Goal: Task Accomplishment & Management: Use online tool/utility

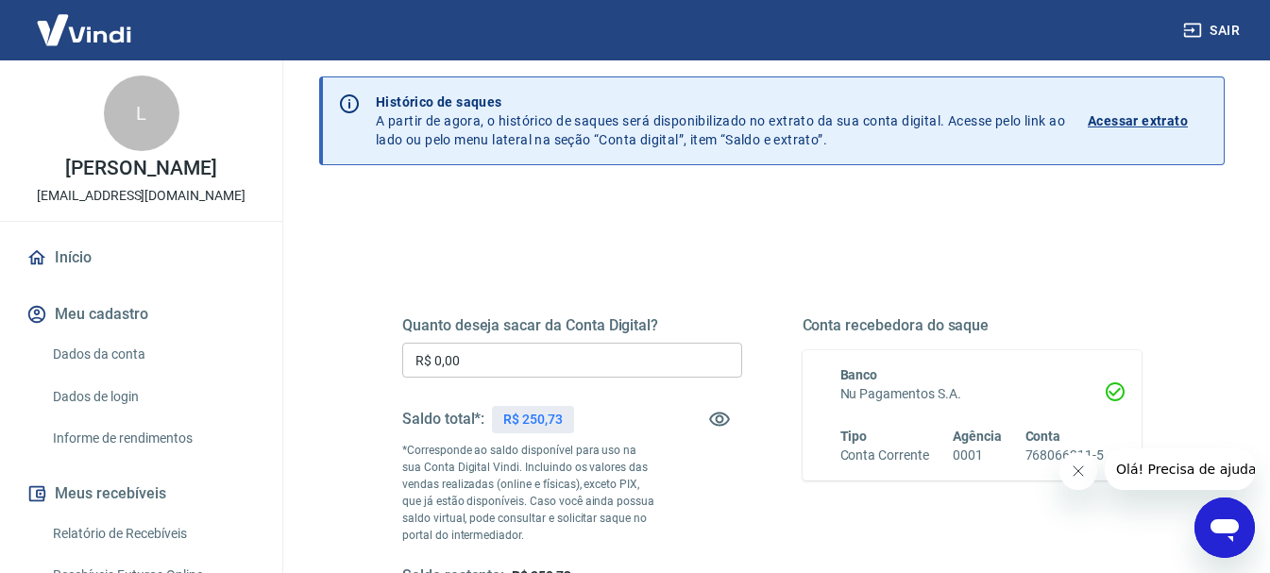
scroll to position [94, 0]
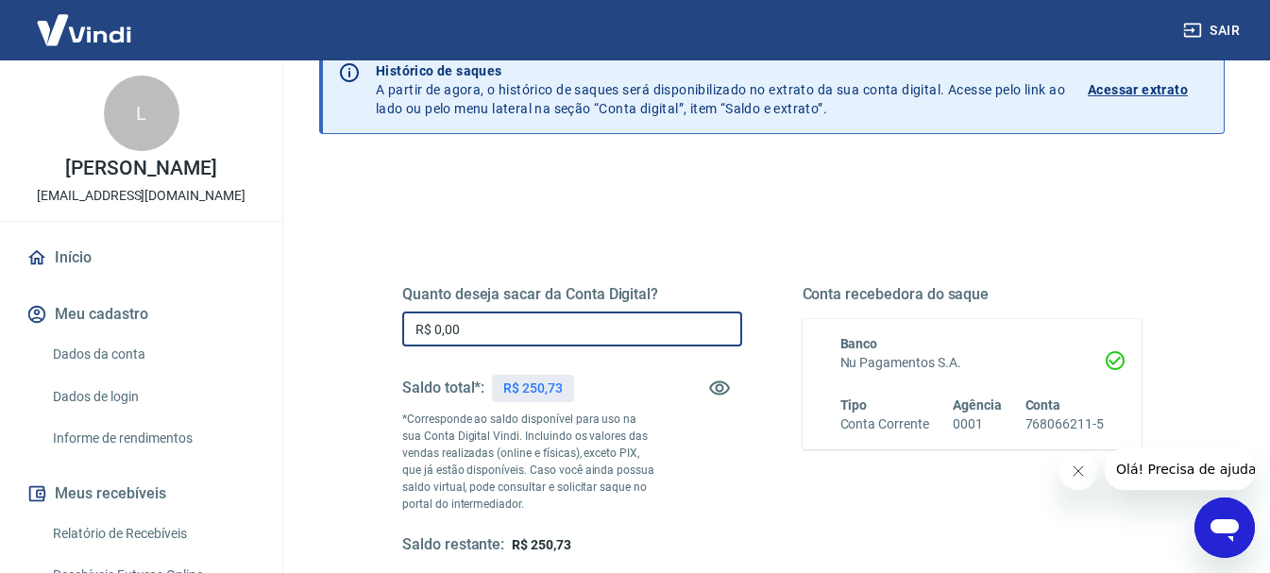
click at [490, 318] on input "R$ 0,00" at bounding box center [572, 329] width 340 height 35
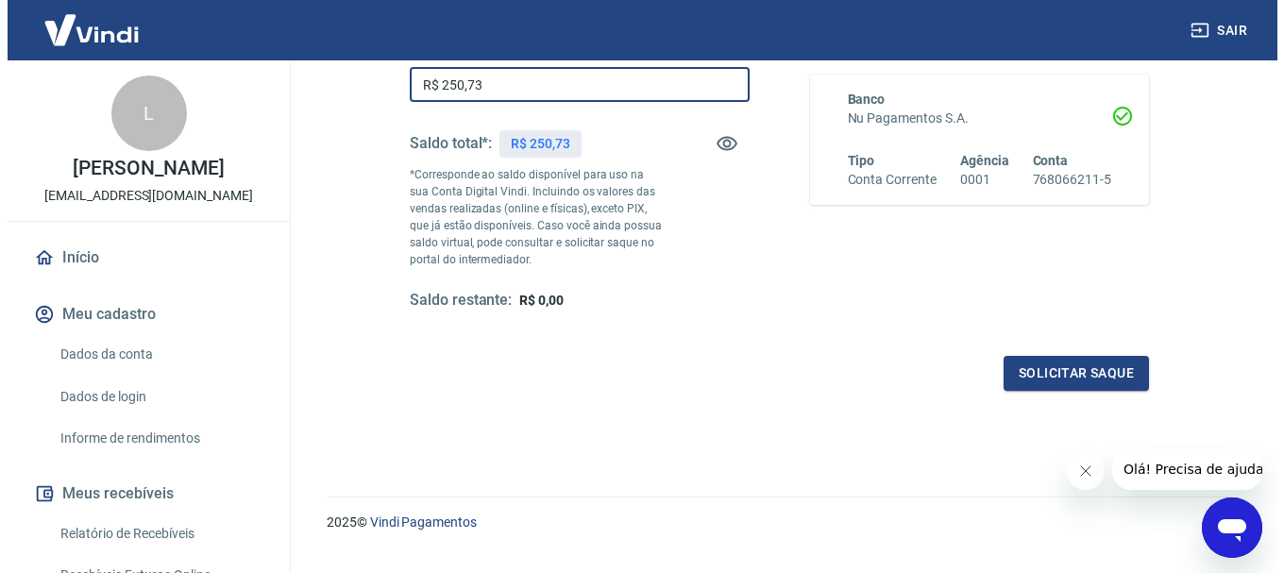
scroll to position [378, 0]
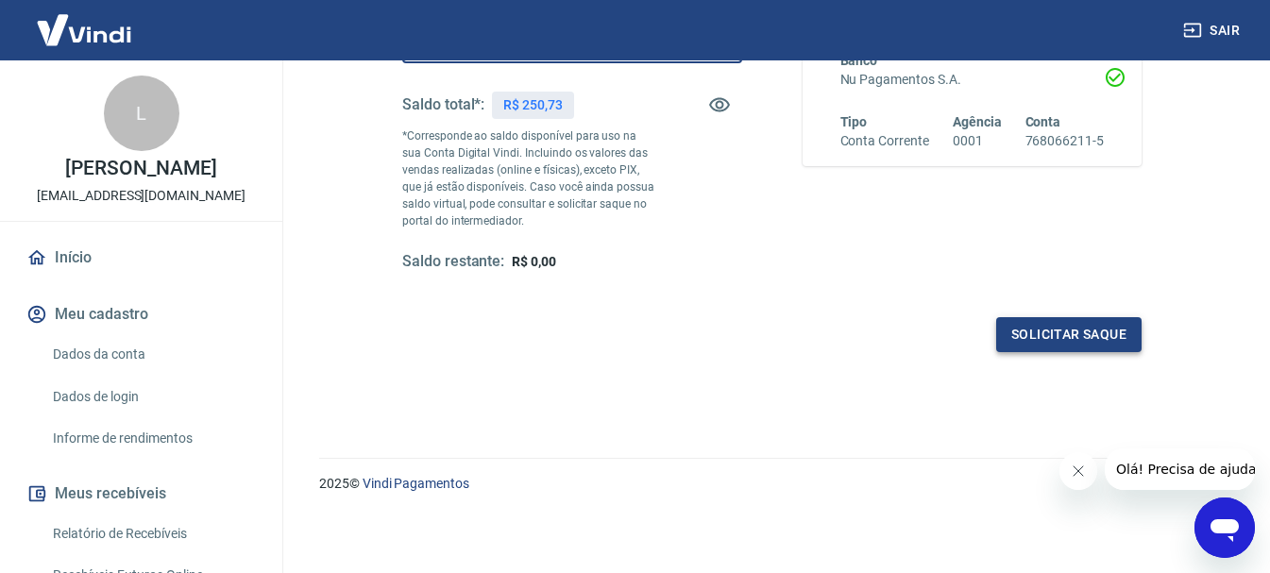
type input "R$ 250,73"
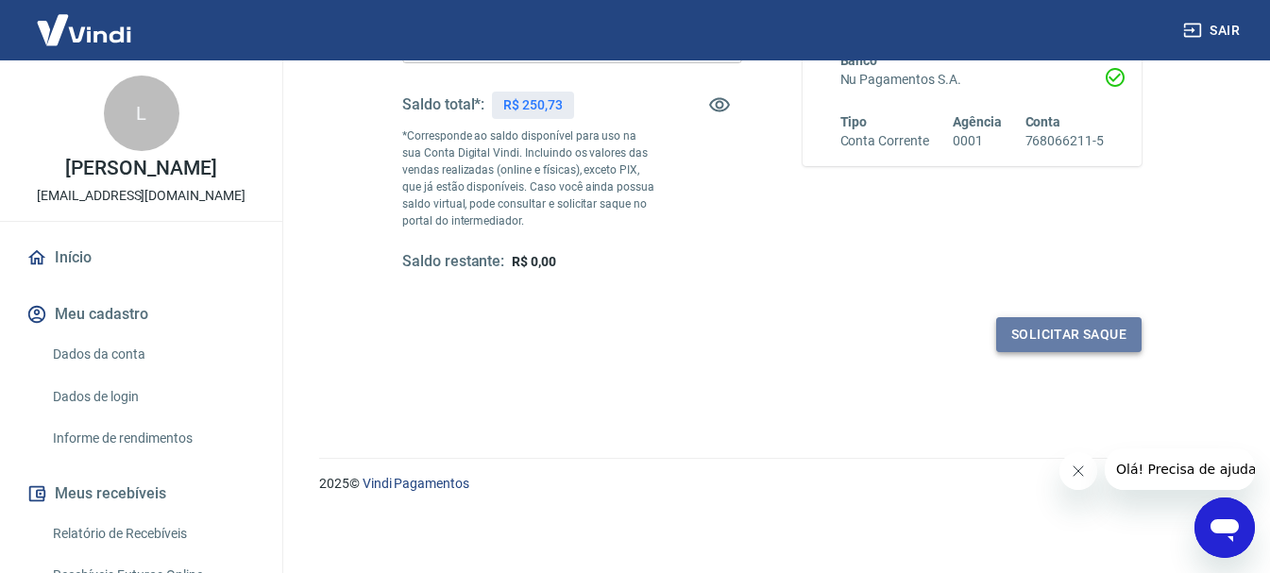
click at [1020, 334] on button "Solicitar saque" at bounding box center [1068, 334] width 145 height 35
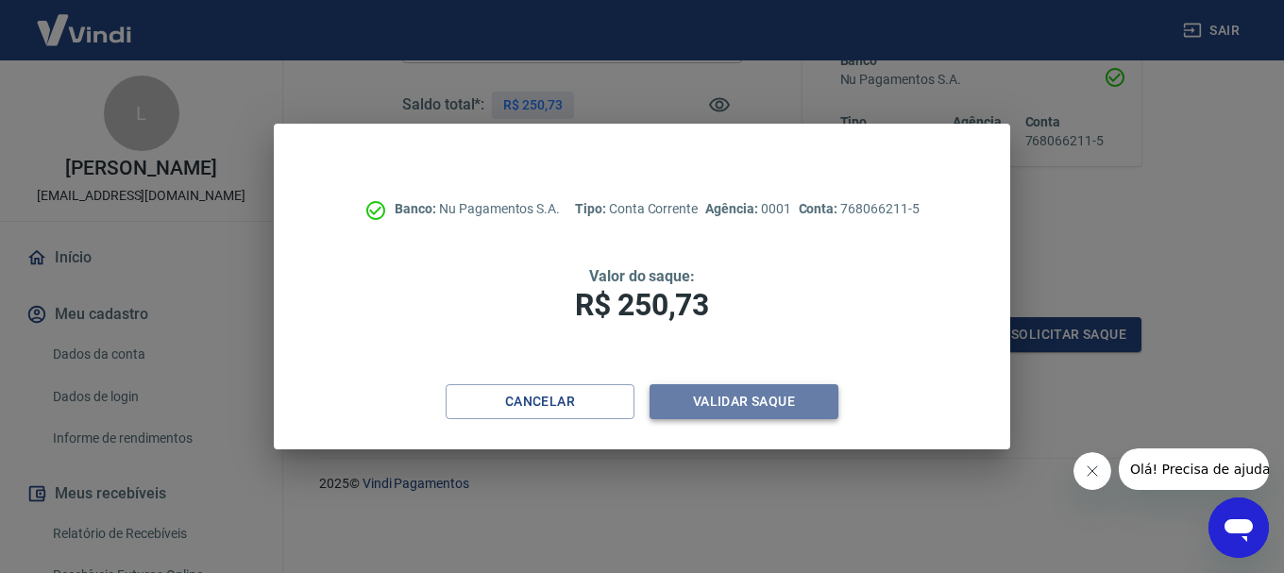
click at [752, 400] on button "Validar saque" at bounding box center [744, 401] width 189 height 35
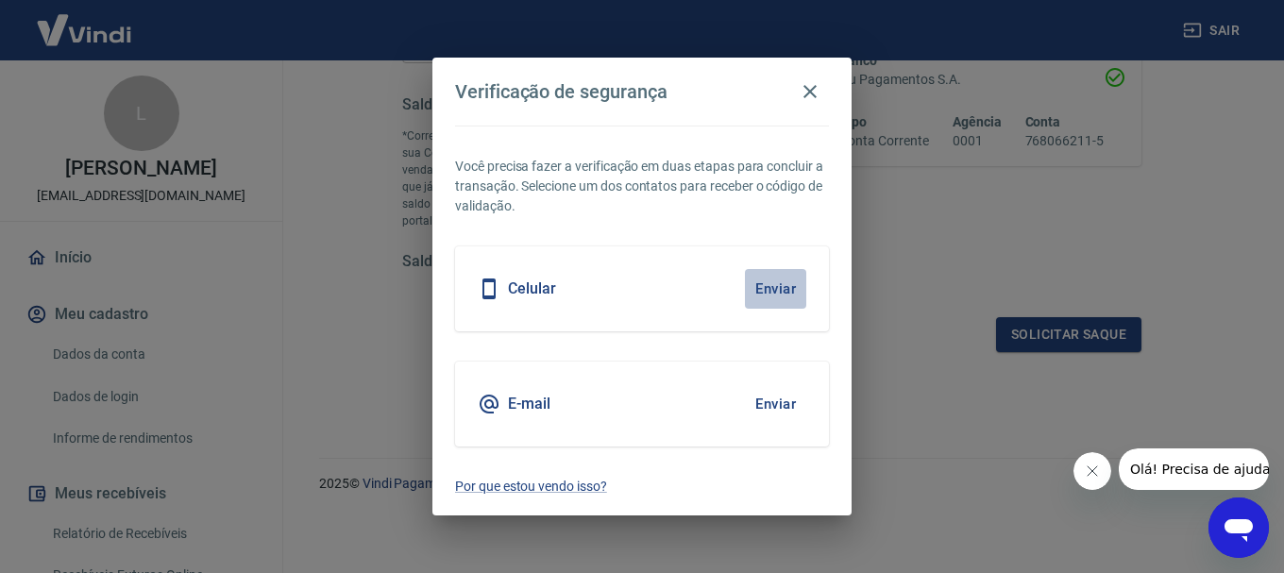
click at [774, 286] on button "Enviar" at bounding box center [775, 289] width 61 height 40
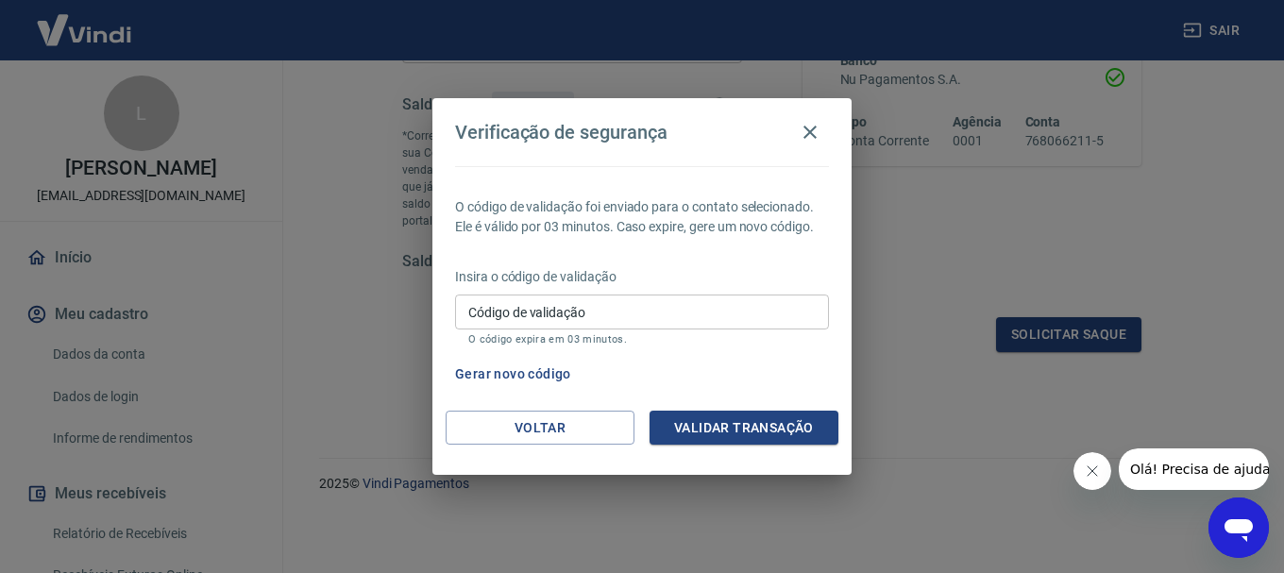
click at [574, 312] on input "Código de validação" at bounding box center [642, 312] width 374 height 35
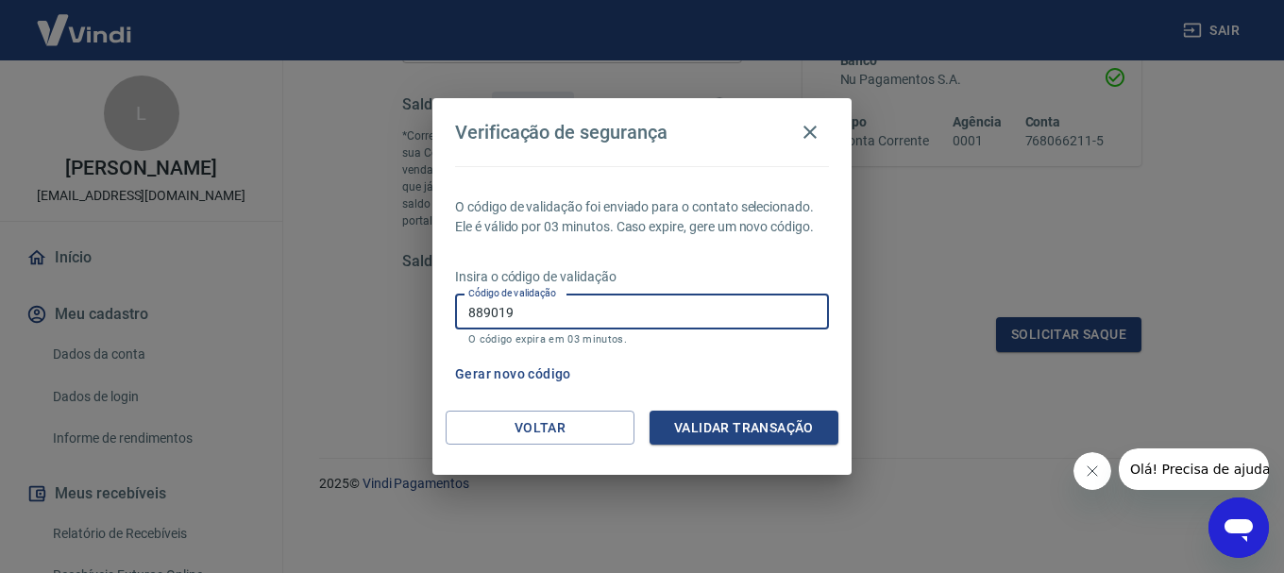
type input "889019"
click at [721, 416] on button "Validar transação" at bounding box center [744, 428] width 189 height 35
